Goal: Task Accomplishment & Management: Use online tool/utility

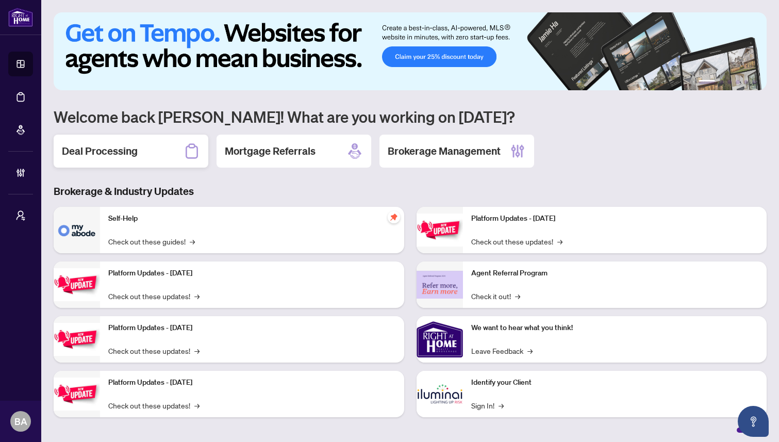
click at [78, 152] on h2 "Deal Processing" at bounding box center [100, 151] width 76 height 14
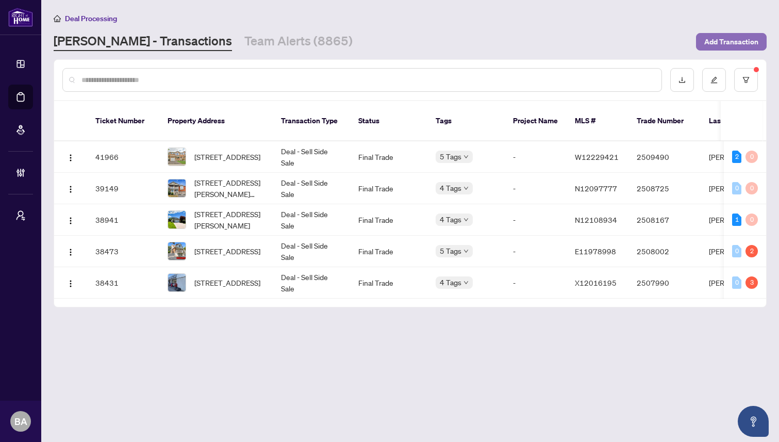
click at [728, 40] on span "Add Transaction" at bounding box center [731, 41] width 54 height 16
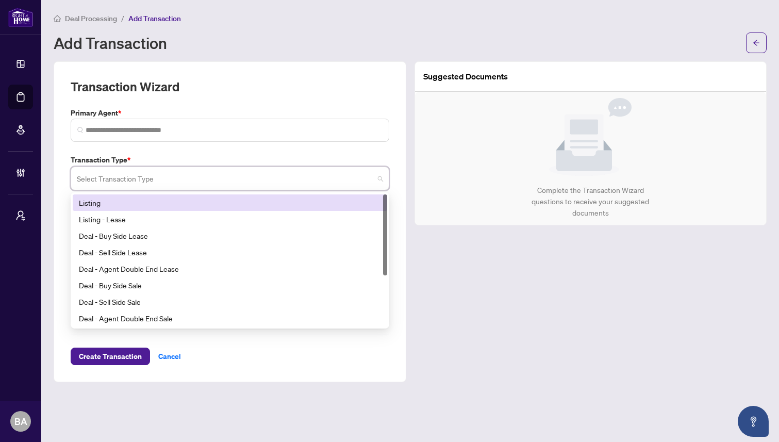
click at [161, 187] on input "search" at bounding box center [225, 180] width 297 height 23
click at [236, 97] on div "Transaction Wizard" at bounding box center [230, 92] width 319 height 29
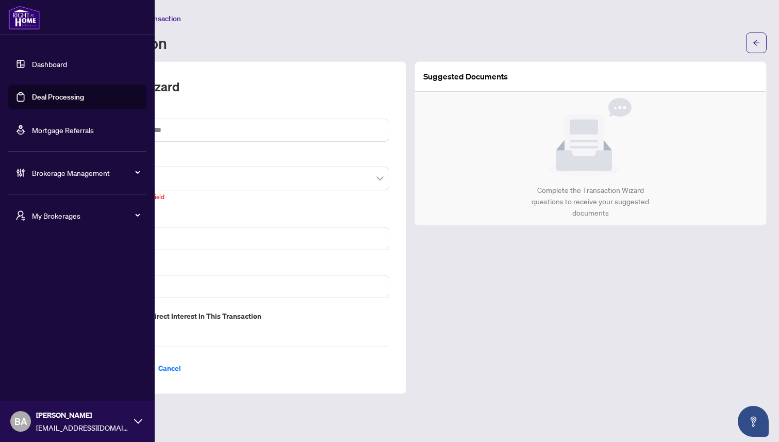
click at [42, 217] on span "My Brokerages" at bounding box center [85, 215] width 107 height 11
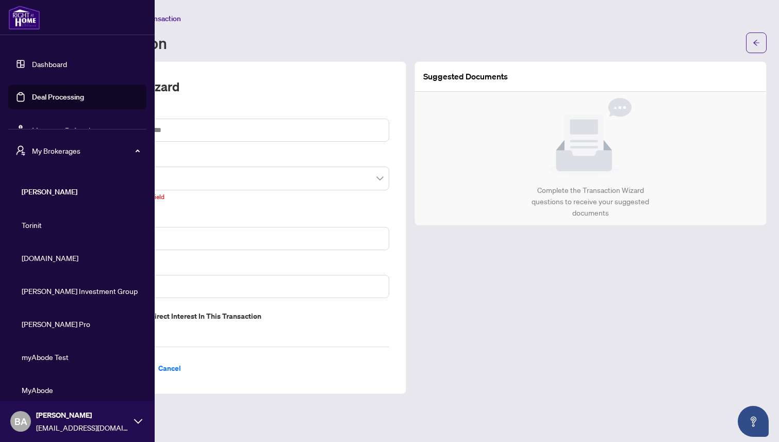
click at [41, 257] on span "[DOMAIN_NAME]" at bounding box center [81, 257] width 118 height 11
